Goal: Complete application form: Complete application form

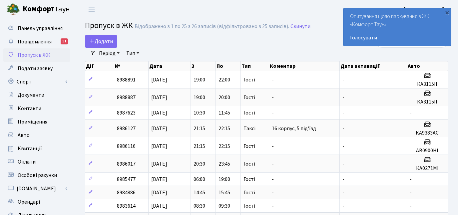
select select "25"
click at [100, 36] on link "Додати" at bounding box center [101, 41] width 32 height 13
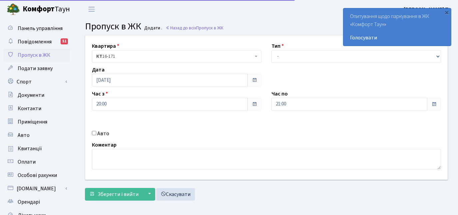
click at [291, 56] on select "- Доставка Таксі Гості Сервіс" at bounding box center [357, 56] width 170 height 13
select select "3"
click at [272, 50] on select "- Доставка Таксі Гості Сервіс" at bounding box center [357, 56] width 170 height 13
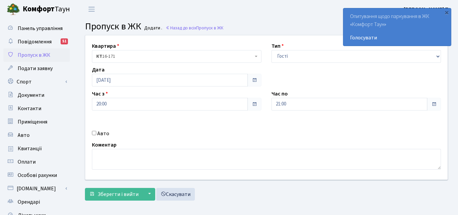
click at [92, 132] on input "Авто" at bounding box center [94, 133] width 4 height 4
checkbox input "true"
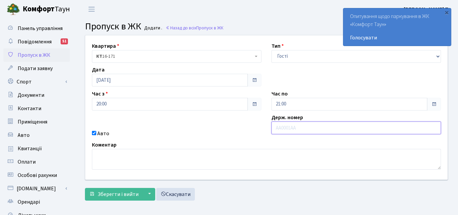
click at [299, 124] on input "text" at bounding box center [357, 127] width 170 height 13
type input "КА9017КС"
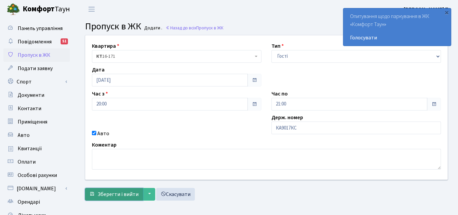
click at [122, 191] on span "Зберегти і вийти" at bounding box center [118, 193] width 41 height 7
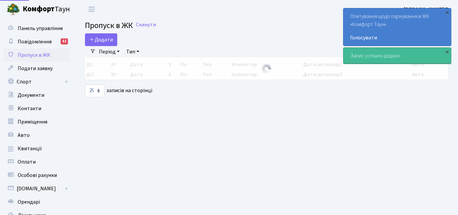
select select "25"
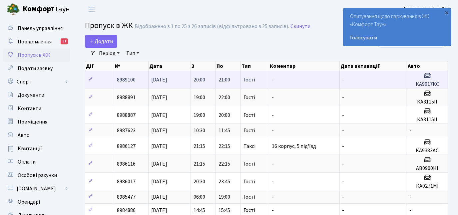
click at [432, 84] on h5 "КА9017КС" at bounding box center [427, 84] width 35 height 6
click at [91, 77] on icon at bounding box center [90, 79] width 5 height 5
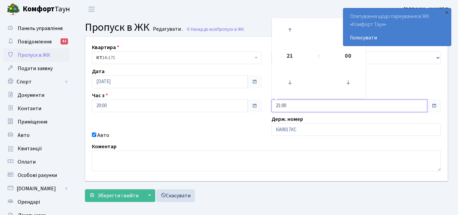
click at [281, 102] on input "21:00" at bounding box center [350, 105] width 156 height 13
click at [289, 28] on icon at bounding box center [290, 30] width 18 height 18
type input "23:00"
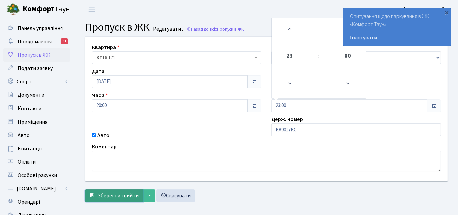
click at [121, 189] on button "Зберегти і вийти" at bounding box center [114, 195] width 58 height 13
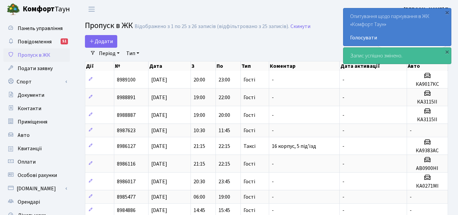
select select "25"
